Goal: Transaction & Acquisition: Purchase product/service

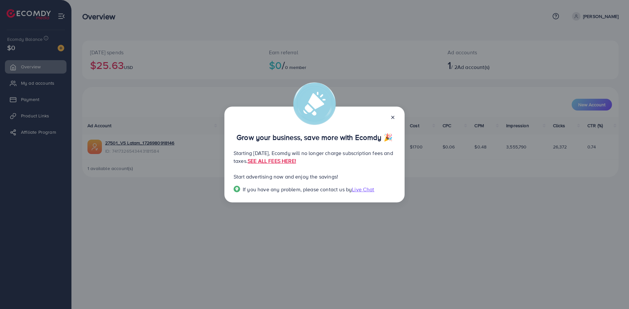
click at [392, 116] on line at bounding box center [392, 117] width 3 height 3
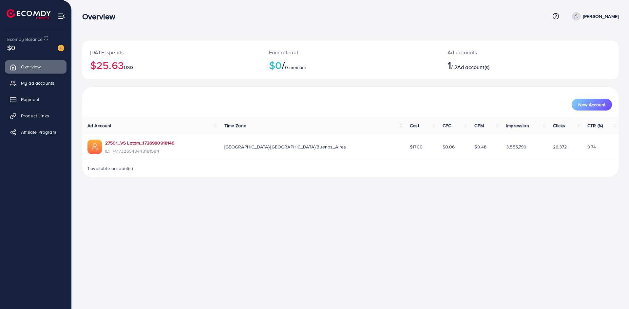
click at [156, 144] on link "27501_VS Latam_1726980918146" at bounding box center [139, 143] width 69 height 7
click at [61, 46] on img at bounding box center [61, 48] width 7 height 7
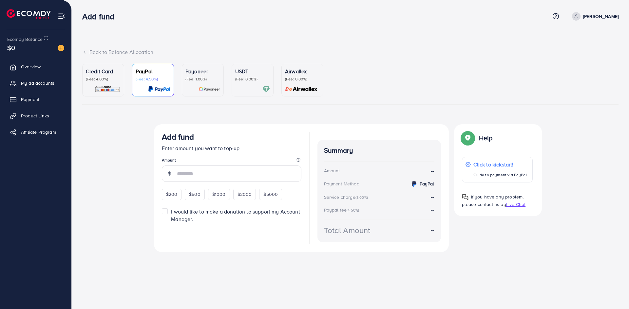
click at [257, 79] on p "(Fee: 0.00%)" at bounding box center [252, 79] width 35 height 5
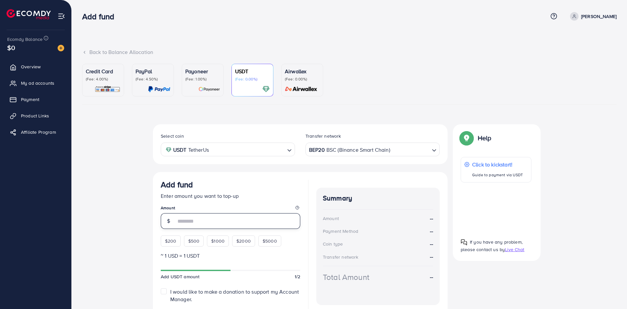
click at [199, 219] on input "number" at bounding box center [238, 221] width 124 height 16
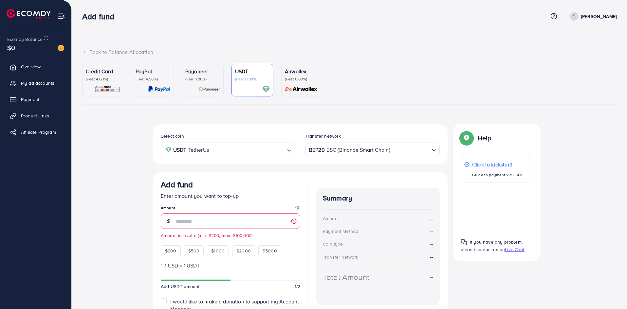
click at [139, 234] on div "Select coin USDT TetherUs Loading... Transfer network BEP20 BSC (Binance Smart …" at bounding box center [349, 235] width 534 height 222
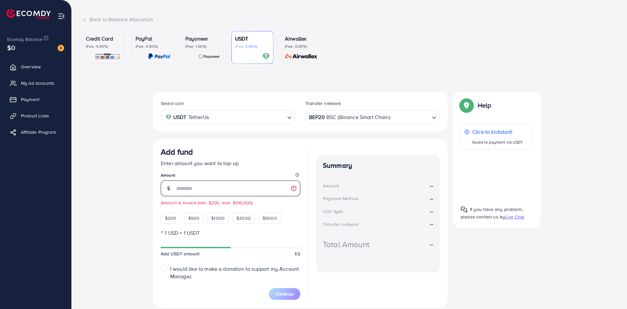
drag, startPoint x: 201, startPoint y: 189, endPoint x: 149, endPoint y: 186, distance: 52.4
click at [149, 186] on div "Select coin USDT TetherUs Loading... Transfer network BEP20 BSC (Binance Smart …" at bounding box center [349, 203] width 534 height 222
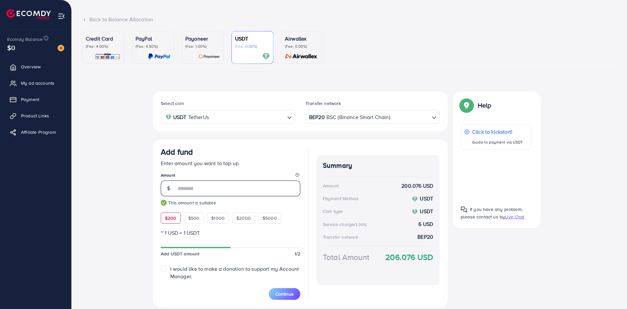
scroll to position [55, 0]
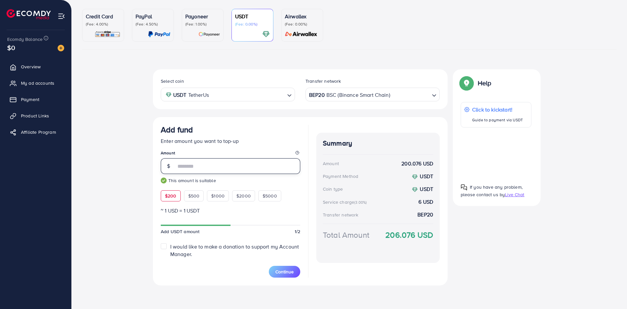
type input "***"
click at [340, 99] on div "BEP20 BSC (Binance Smart Chain)" at bounding box center [369, 93] width 122 height 11
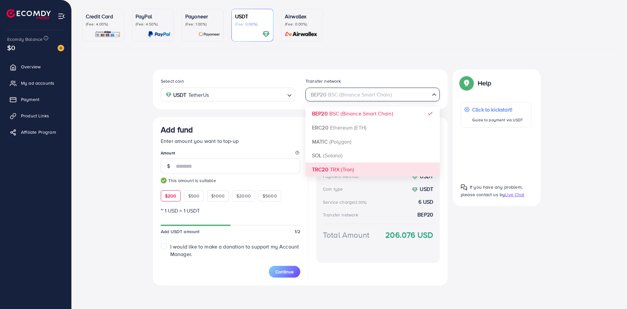
click at [348, 168] on div "Select coin USDT TetherUs Loading... Transfer network BEP20 BSC (Binance Smart …" at bounding box center [300, 177] width 295 height 216
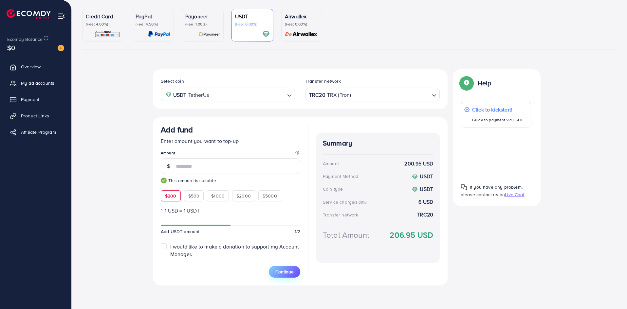
click at [283, 269] on span "Continue" at bounding box center [284, 272] width 18 height 7
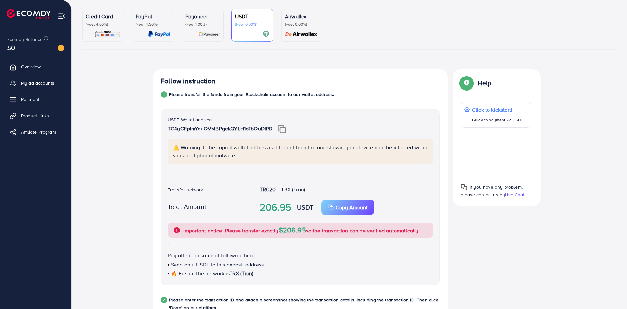
scroll to position [88, 0]
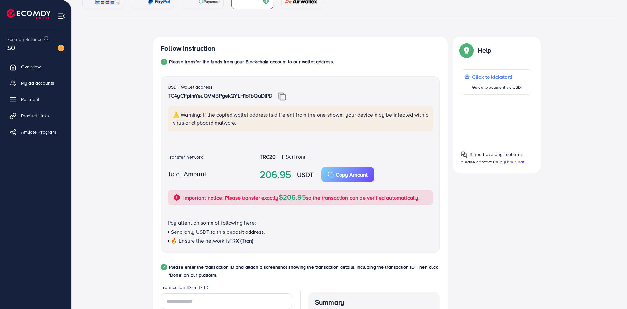
click at [284, 95] on img at bounding box center [282, 96] width 8 height 9
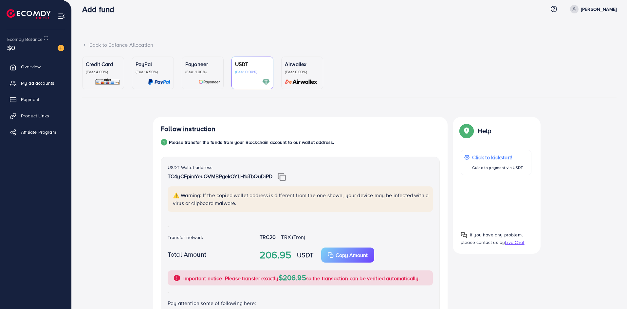
scroll to position [0, 0]
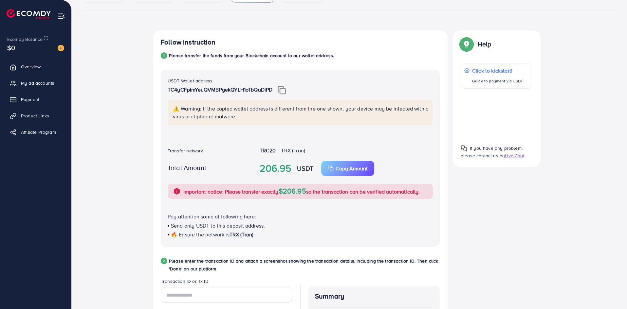
scroll to position [164, 0]
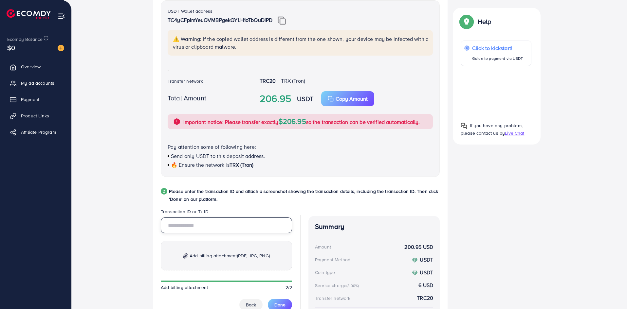
click at [222, 225] on input "text" at bounding box center [226, 226] width 131 height 16
paste input "**********"
type input "**********"
click at [129, 230] on div "**********" at bounding box center [349, 160] width 534 height 399
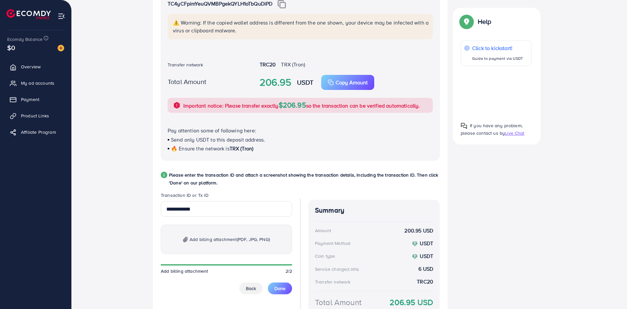
scroll to position [196, 0]
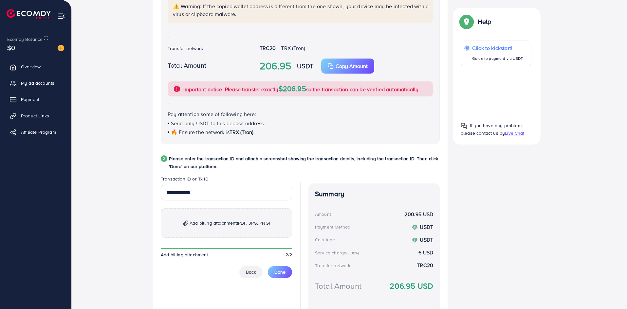
click at [212, 217] on p "Add billing attachment (PDF, JPG, PNG)" at bounding box center [226, 223] width 131 height 29
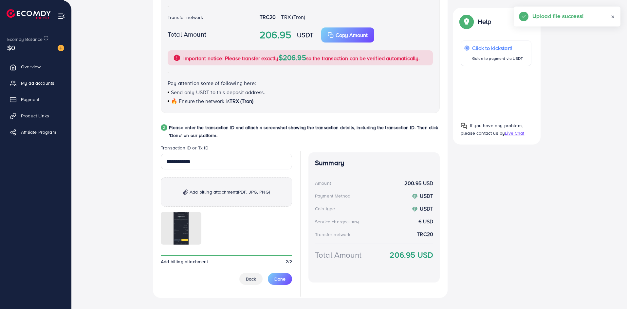
scroll to position [240, 0]
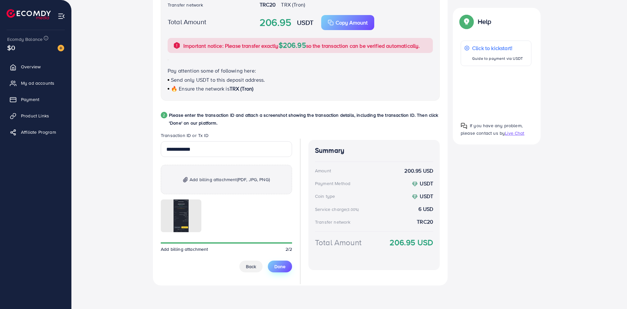
click at [279, 267] on span "Done" at bounding box center [279, 267] width 11 height 7
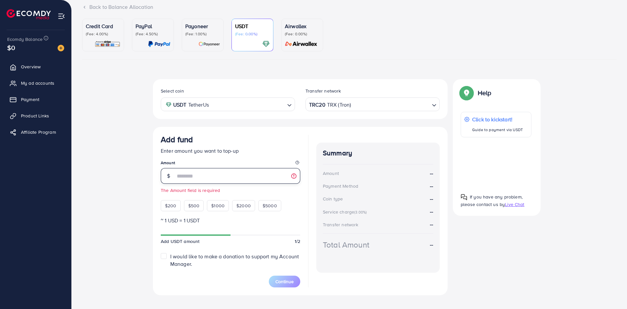
scroll to position [46, 0]
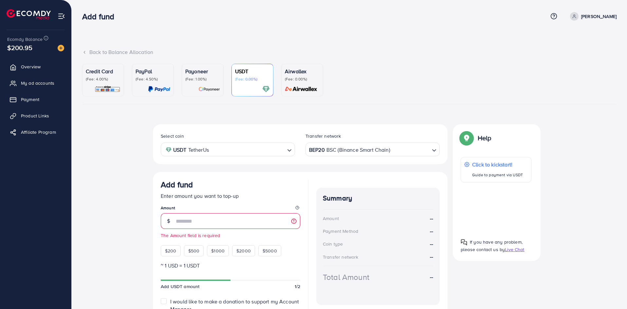
click at [31, 46] on span "$200.95" at bounding box center [19, 47] width 25 height 9
click at [34, 83] on span "My ad accounts" at bounding box center [39, 83] width 33 height 7
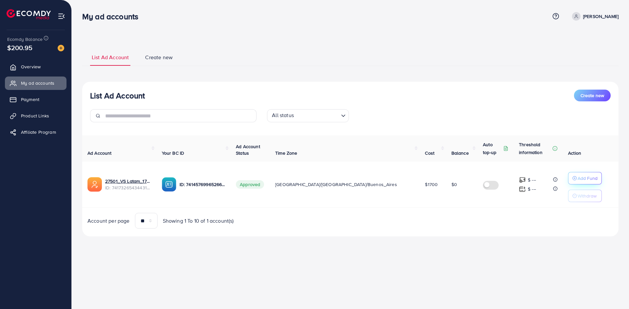
click at [577, 178] on p "Add Fund" at bounding box center [587, 179] width 20 height 8
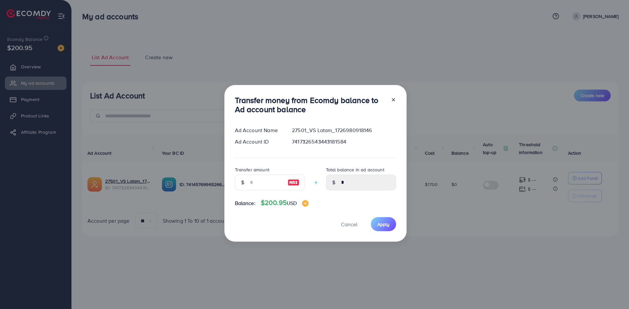
click at [291, 181] on img at bounding box center [293, 183] width 12 height 8
type input "***"
type input "******"
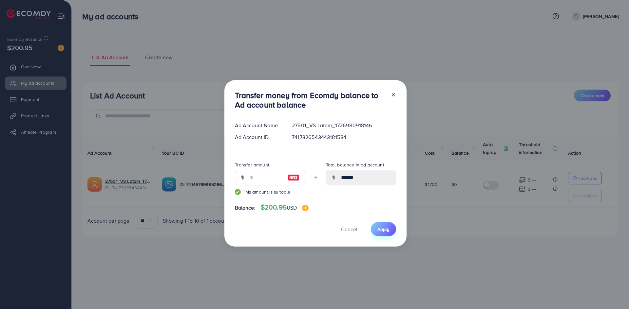
click at [382, 232] on span "Apply" at bounding box center [383, 229] width 12 height 7
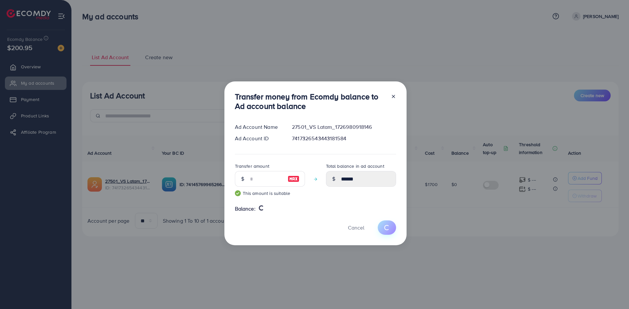
type input "*"
